Goal: Information Seeking & Learning: Find specific fact

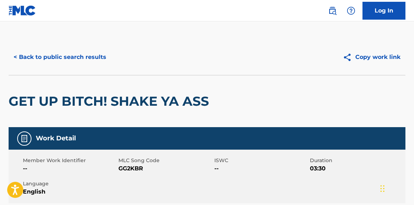
click at [61, 59] on button "< Back to public search results" at bounding box center [60, 57] width 103 height 18
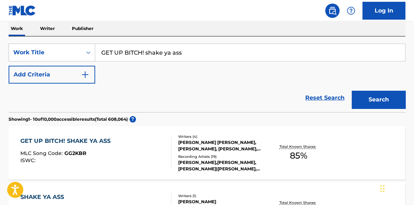
scroll to position [108, 0]
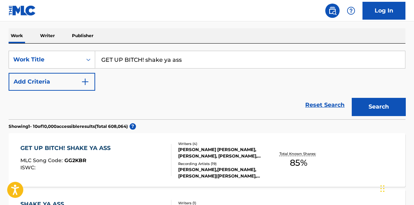
paste input "MALEFIKA"
drag, startPoint x: 135, startPoint y: 67, endPoint x: 55, endPoint y: 71, distance: 80.6
click at [55, 71] on div "SearchWithCriteria1bc8845c-9dbb-4b56-83c8-045810e94a5e Work Title MALEFIKA Add …" at bounding box center [207, 71] width 397 height 40
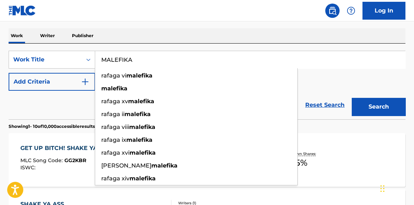
type input "MALEFIKA"
click at [389, 108] on button "Search" at bounding box center [379, 107] width 54 height 18
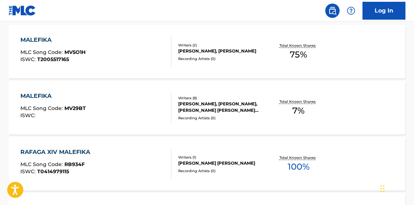
scroll to position [271, 0]
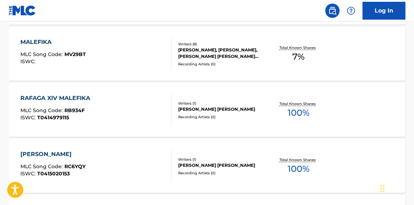
click at [129, 61] on div "MALEFIKA MLC Song Code : MV29BT ISWC :" at bounding box center [95, 54] width 151 height 32
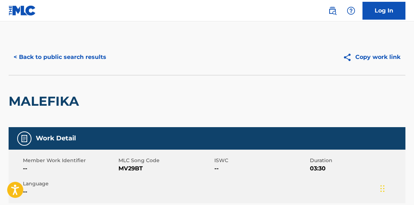
click at [91, 64] on button "< Back to public search results" at bounding box center [60, 57] width 103 height 18
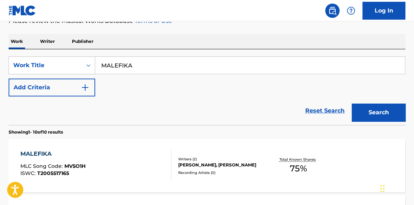
scroll to position [73, 0]
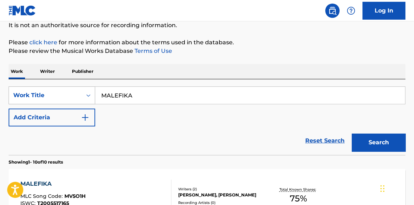
paste input "GOTiKULON"
drag, startPoint x: 146, startPoint y: 95, endPoint x: 28, endPoint y: 97, distance: 117.4
click at [28, 97] on div "SearchWithCriteria1bc8845c-9dbb-4b56-83c8-045810e94a5e Work Title GOTiKULONA" at bounding box center [207, 96] width 397 height 18
click at [397, 139] on button "Search" at bounding box center [379, 143] width 54 height 18
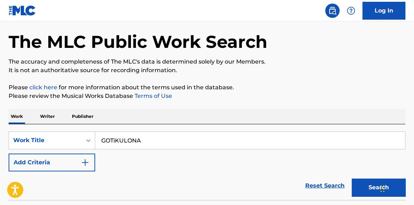
scroll to position [19, 0]
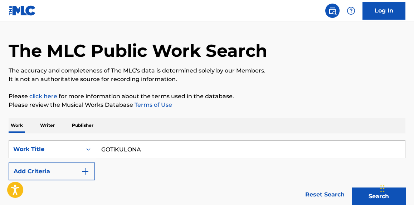
paste input "NAVAJ"
type input "NAVAJA"
click at [313, 75] on p "It is not an authoritative source for recording information." at bounding box center [207, 79] width 397 height 9
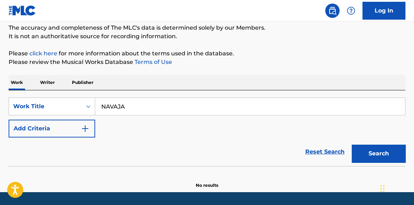
scroll to position [83, 0]
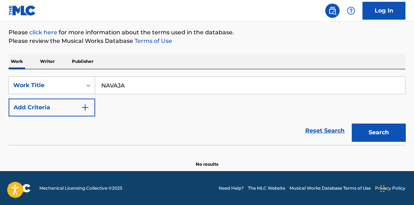
click at [395, 137] on button "Search" at bounding box center [379, 133] width 54 height 18
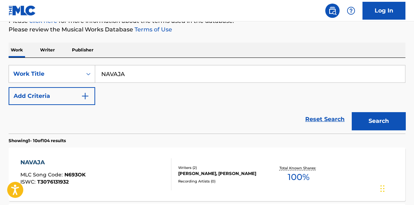
scroll to position [20, 0]
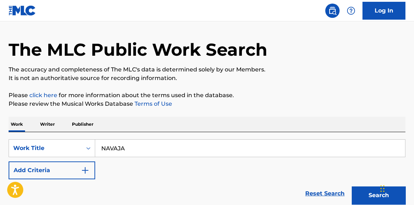
click at [77, 171] on button "Add Criteria" at bounding box center [52, 171] width 87 height 18
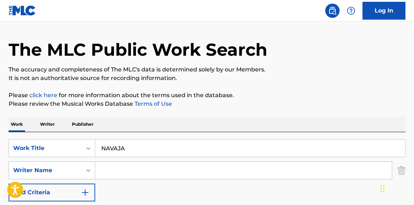
click at [145, 164] on input "Search Form" at bounding box center [243, 170] width 297 height 17
paste input "[PERSON_NAME]"
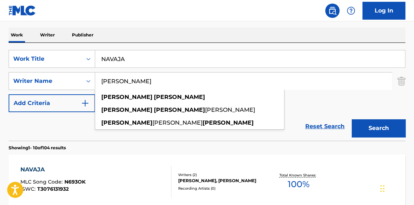
scroll to position [128, 0]
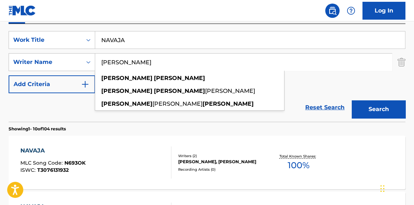
type input "[PERSON_NAME]"
click at [377, 108] on button "Search" at bounding box center [379, 110] width 54 height 18
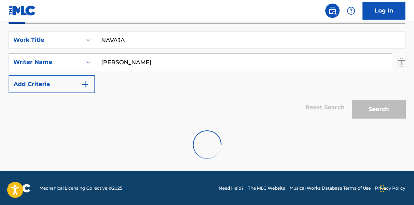
scroll to position [105, 0]
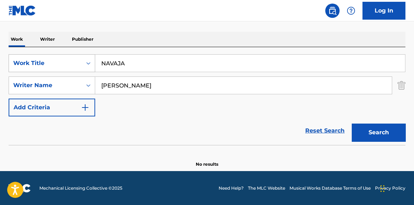
paste input "ANTES de MORIRM"
drag, startPoint x: 148, startPoint y: 64, endPoint x: 66, endPoint y: 64, distance: 82.3
click at [63, 64] on div "SearchWithCriteria1bc8845c-9dbb-4b56-83c8-045810e94a5e Work Title NAVAJA" at bounding box center [207, 63] width 397 height 18
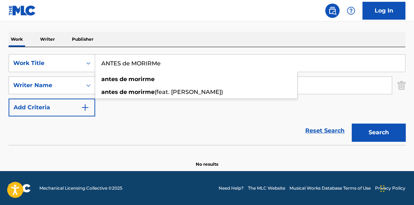
type input "ANTES de MORIRMe"
drag, startPoint x: 196, startPoint y: 124, endPoint x: 195, endPoint y: 116, distance: 8.3
click at [198, 122] on div "Reset Search Search" at bounding box center [207, 131] width 397 height 29
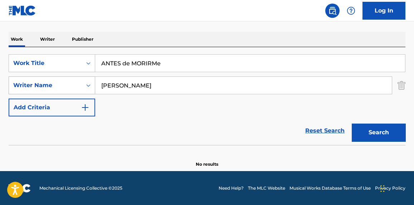
drag, startPoint x: 142, startPoint y: 83, endPoint x: 49, endPoint y: 84, distance: 93.4
click at [49, 84] on div "SearchWithCriteria926f8c55-3d6d-41fa-a5e0-aa919725a3a4 Writer Name [PERSON_NAME]" at bounding box center [207, 86] width 397 height 18
click at [386, 127] on button "Search" at bounding box center [379, 133] width 54 height 18
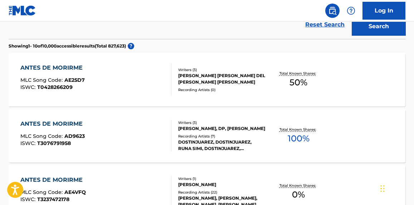
scroll to position [267, 0]
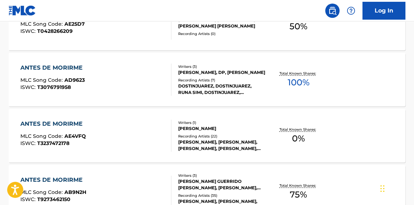
click at [133, 41] on div "ANTES DE MORIRME MLC Song Code : AE25D7 ISWC : T0428266209 Writers ( 3 ) [PERSO…" at bounding box center [207, 24] width 397 height 54
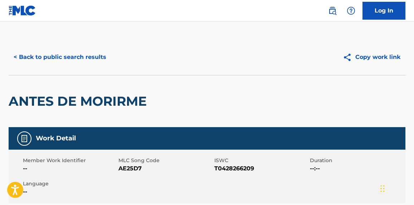
click at [58, 55] on button "< Back to public search results" at bounding box center [60, 57] width 103 height 18
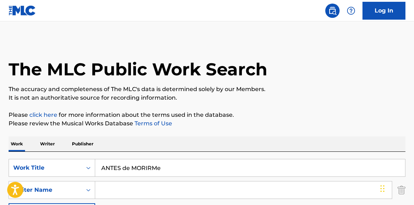
scroll to position [308, 0]
